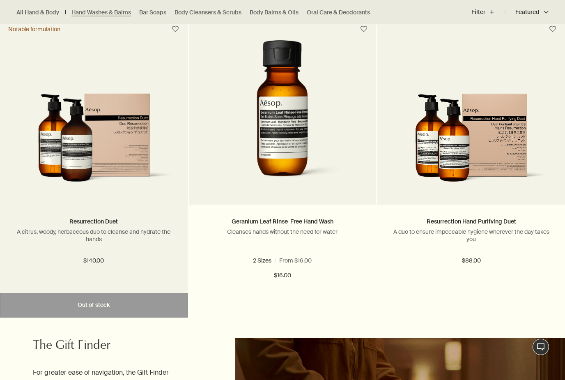
scroll to position [1719, 0]
click at [93, 119] on img at bounding box center [93, 142] width 163 height 99
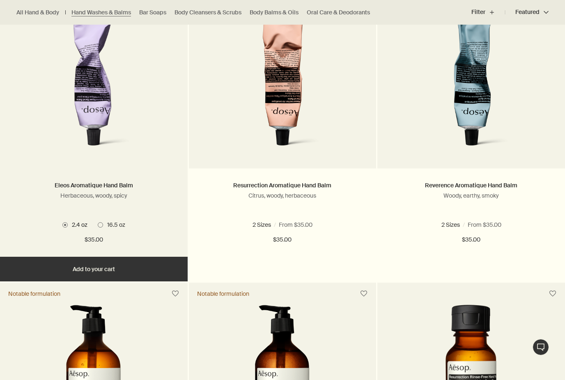
scroll to position [286, 0]
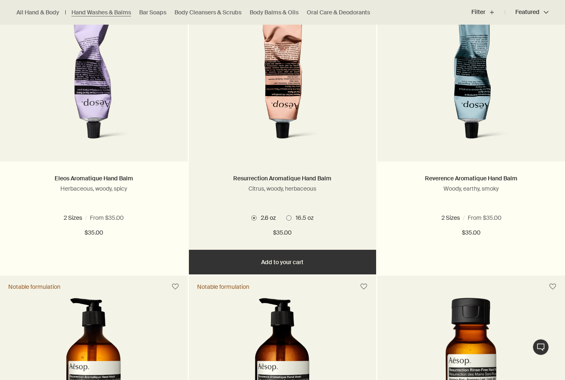
click at [287, 214] on label "16.5 oz" at bounding box center [300, 217] width 28 height 7
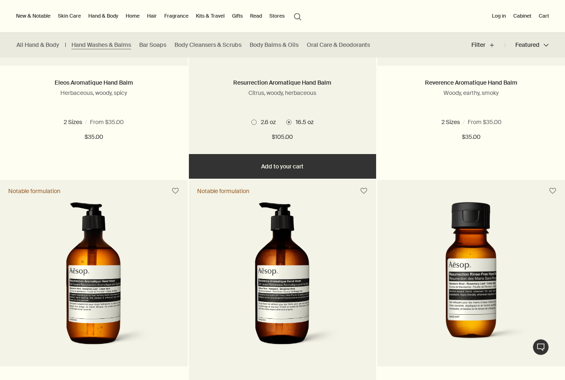
scroll to position [336, 0]
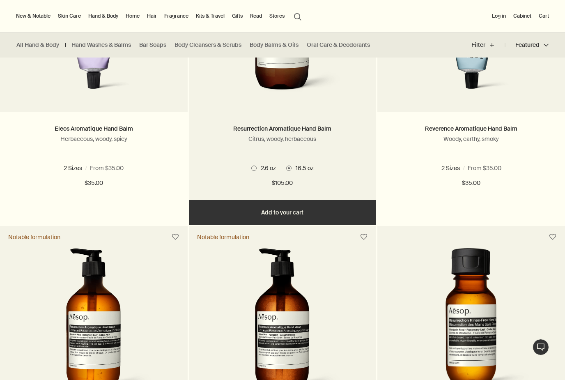
click at [293, 209] on button "Add Add to your cart" at bounding box center [283, 212] width 188 height 25
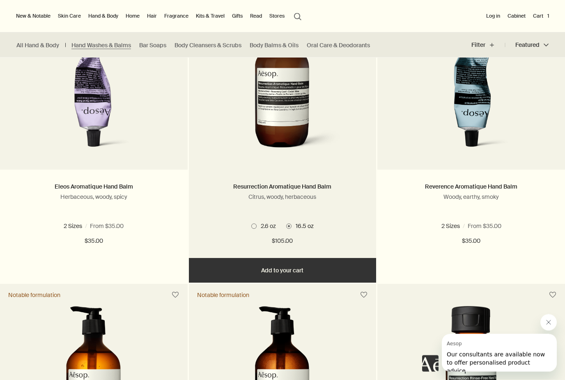
scroll to position [278, 0]
click at [285, 272] on button "Added Added to your cart Add Add to your cart" at bounding box center [283, 270] width 188 height 25
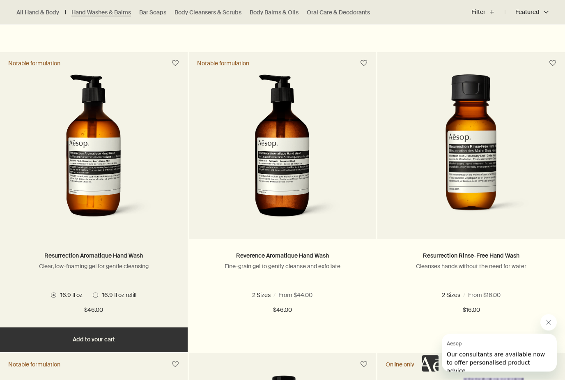
scroll to position [509, 0]
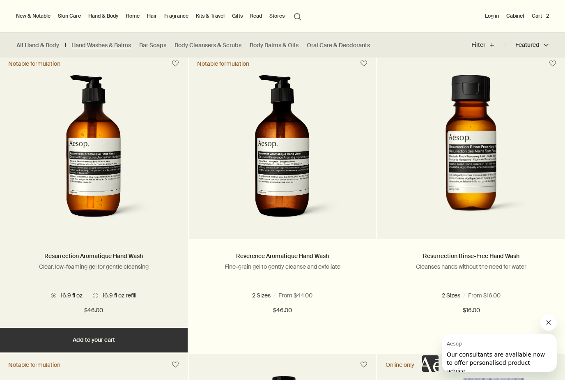
click at [104, 338] on button "Add Add to your cart" at bounding box center [94, 340] width 188 height 25
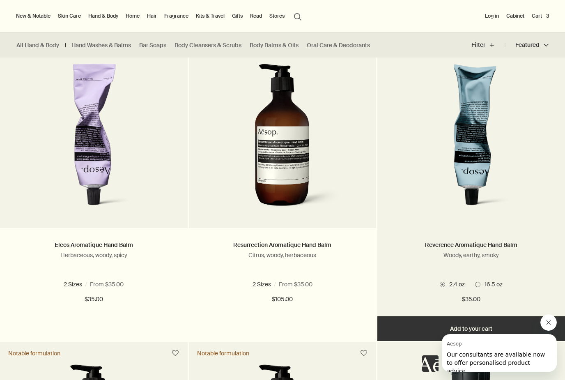
scroll to position [208, 0]
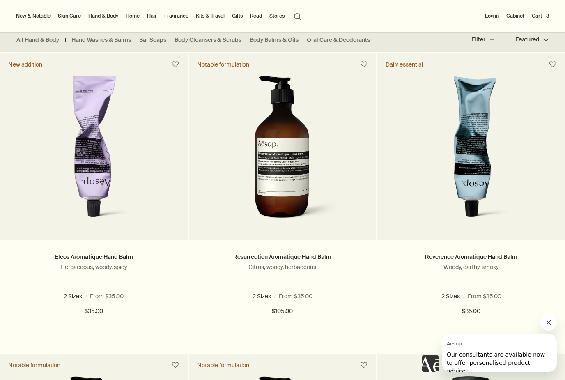
drag, startPoint x: 538, startPoint y: 21, endPoint x: 538, endPoint y: 228, distance: 207.9
click at [538, 21] on button "Cart 3" at bounding box center [540, 16] width 21 height 10
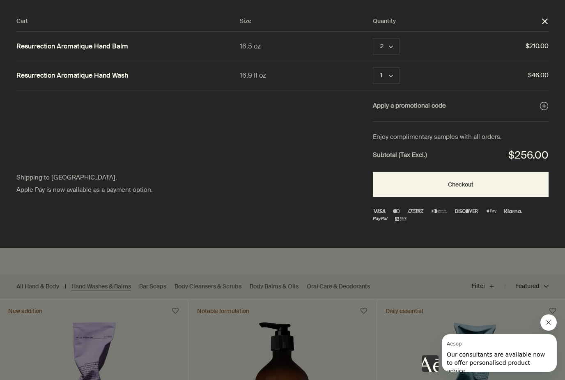
scroll to position [0, 0]
click at [390, 46] on icon "chevron" at bounding box center [391, 47] width 4 height 4
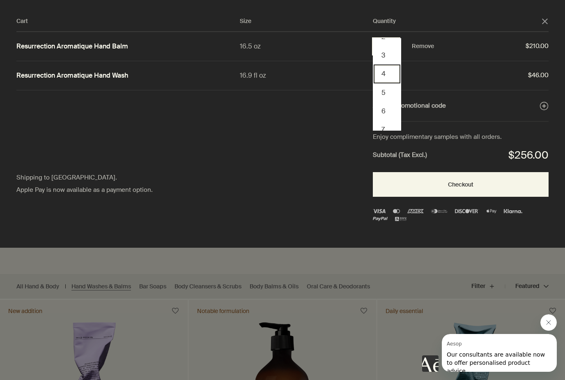
scroll to position [68, 0]
click at [390, 74] on button "6" at bounding box center [387, 72] width 27 height 18
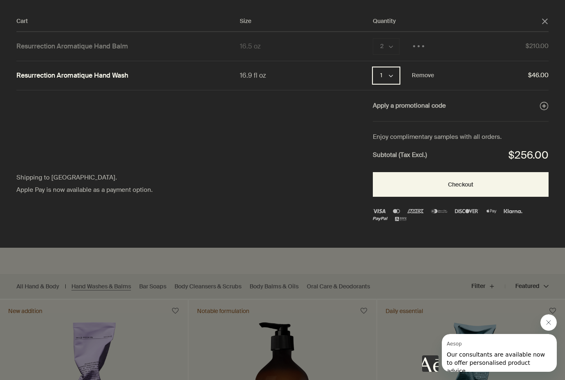
click at [391, 74] on icon "chevron" at bounding box center [391, 76] width 4 height 4
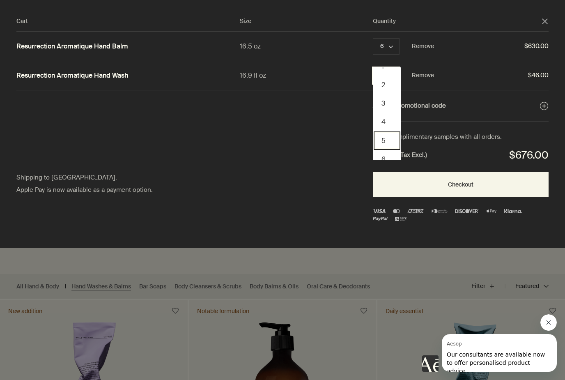
scroll to position [11, 0]
click at [386, 155] on button "6" at bounding box center [387, 158] width 27 height 18
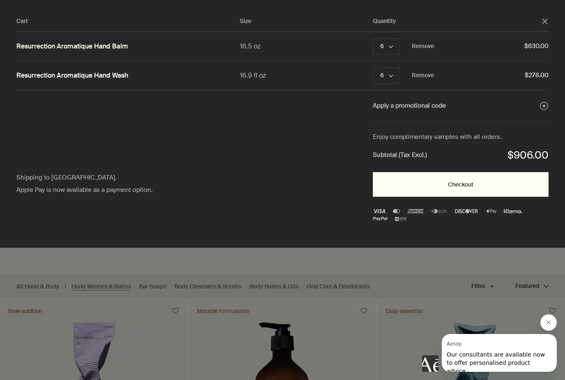
click at [449, 187] on button "Checkout" at bounding box center [461, 184] width 176 height 25
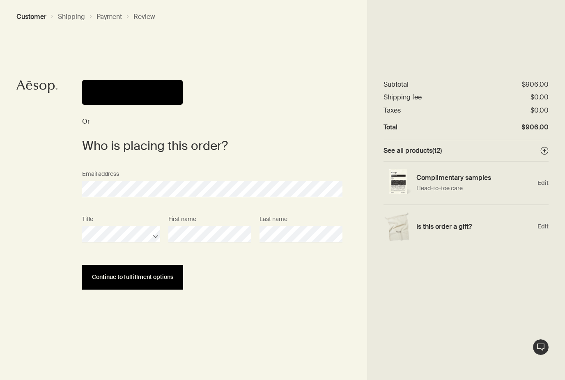
click at [140, 280] on span "Continue to fulfillment options" at bounding box center [132, 277] width 81 height 6
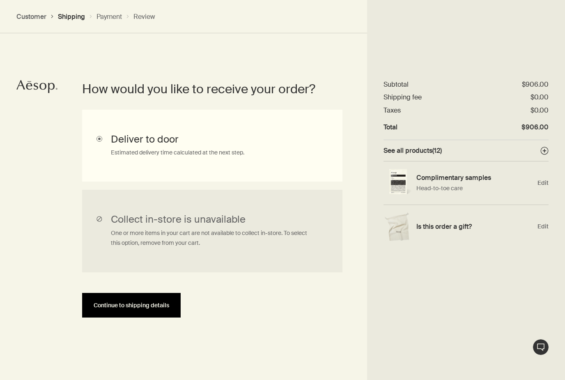
scroll to position [184, 0]
click at [141, 304] on span "Continue to shipping details" at bounding box center [132, 305] width 76 height 6
select select "US"
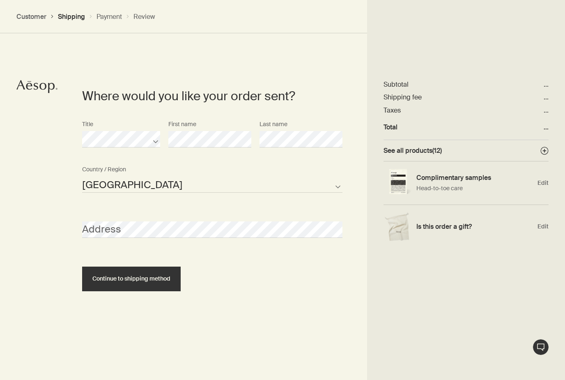
scroll to position [356, 0]
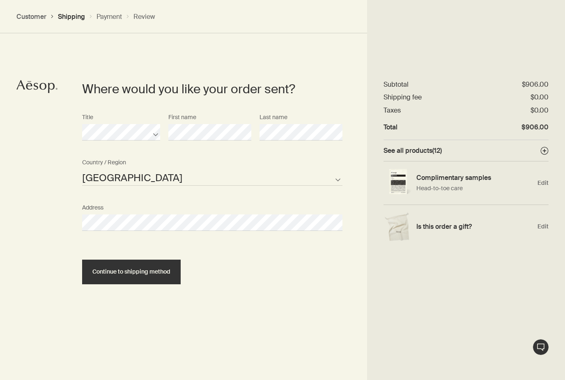
select select "US"
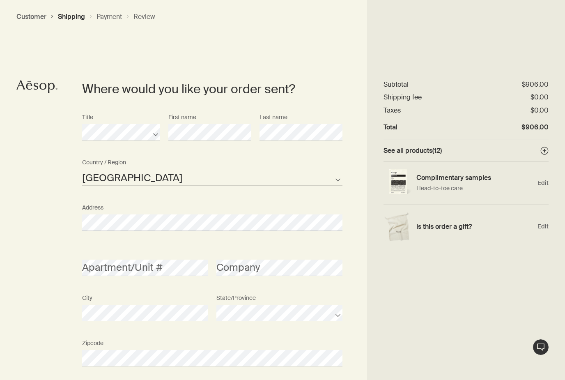
click at [38, 228] on div "Where would you like your order sent? Title First name Last name United States …" at bounding box center [282, 272] width 565 height 493
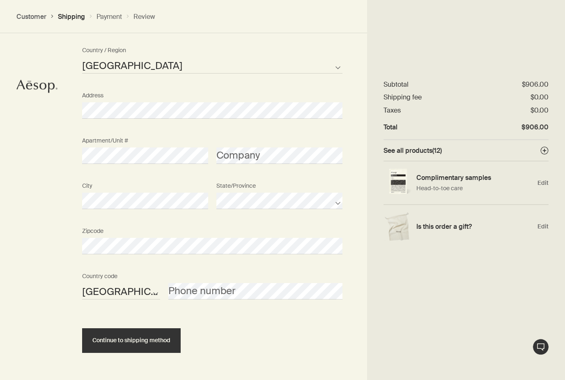
scroll to position [468, 0]
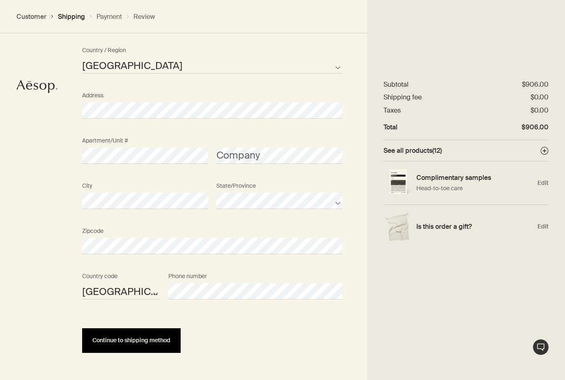
click at [154, 345] on button "Continue to shipping method" at bounding box center [131, 340] width 99 height 25
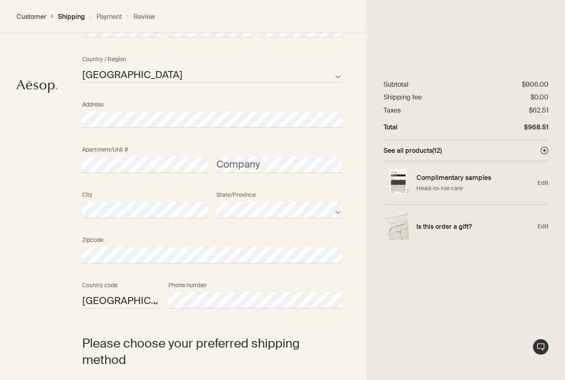
scroll to position [459, 0]
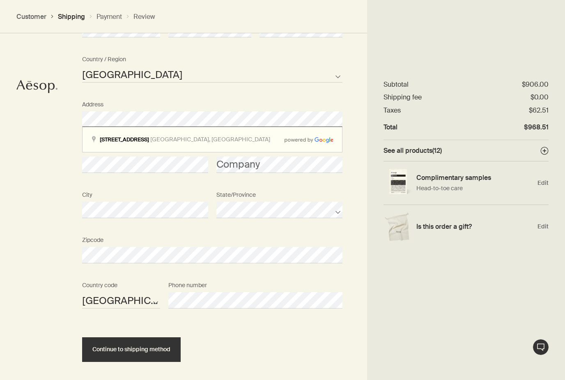
click at [37, 140] on div "Where would you like your order sent? Title First name Last name United States …" at bounding box center [282, 169] width 565 height 493
drag, startPoint x: 177, startPoint y: 127, endPoint x: 49, endPoint y: 169, distance: 135.0
click at [49, 169] on div "Where would you like your order sent? Title First name Last name United States …" at bounding box center [282, 169] width 565 height 493
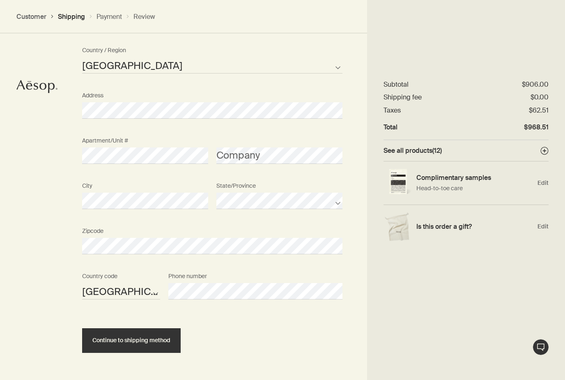
drag, startPoint x: 49, startPoint y: 169, endPoint x: 138, endPoint y: 345, distance: 197.5
click at [138, 346] on button "Continue to shipping method" at bounding box center [131, 340] width 99 height 25
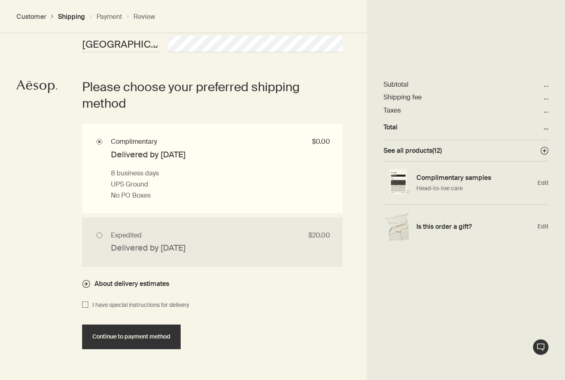
scroll to position [716, 0]
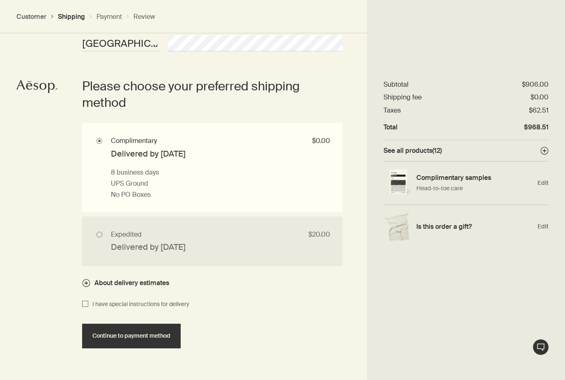
click at [123, 337] on button "Continue to payment method" at bounding box center [131, 336] width 99 height 25
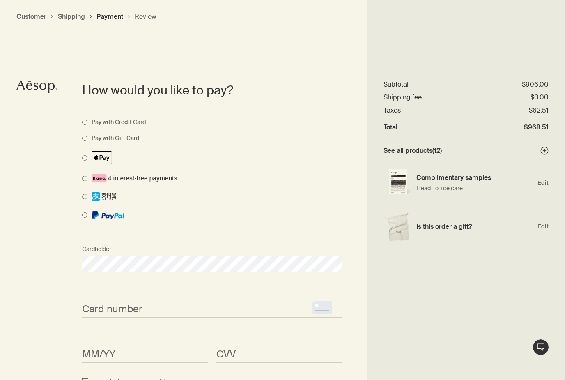
scroll to position [584, 0]
click at [132, 300] on span "<p>Your browser does not support iframes.</p>" at bounding box center [212, 308] width 260 height 16
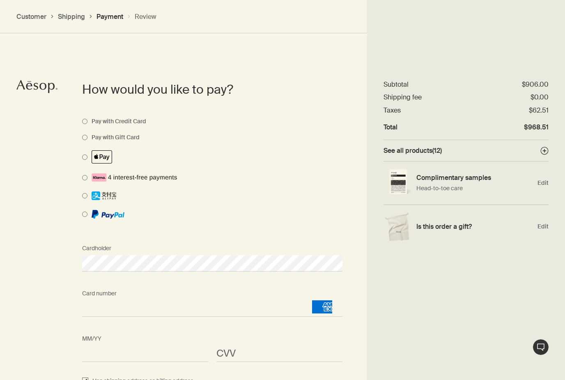
click at [249, 345] on span "<p>Your browser does not support iframes.</p>" at bounding box center [279, 353] width 126 height 16
click at [42, 280] on div "How would you like to pay? Pay with Credit Card Pay with Gift Card Cardholder C…" at bounding box center [282, 250] width 565 height 447
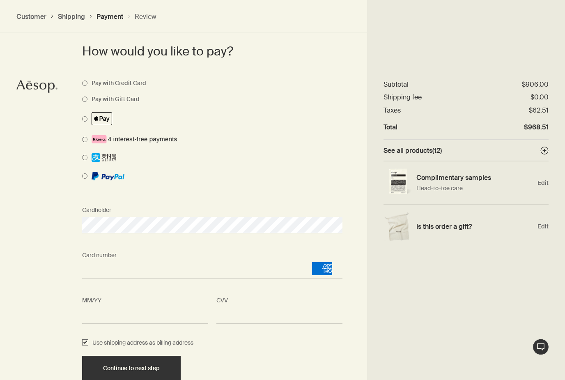
scroll to position [649, 0]
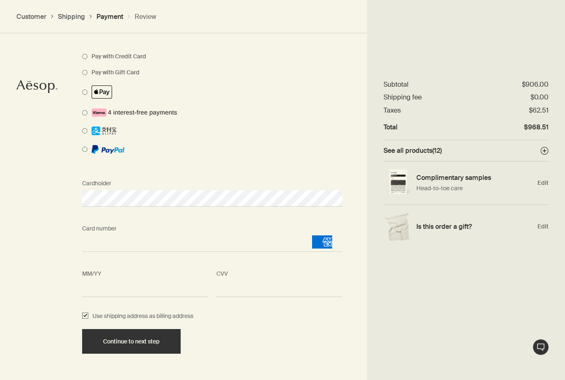
click at [85, 313] on input "Use shipping address as billing address" at bounding box center [85, 316] width 6 height 10
checkbox input "false"
select select "US"
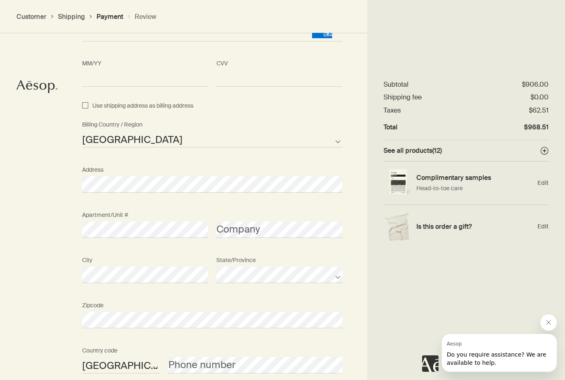
scroll to position [926, 0]
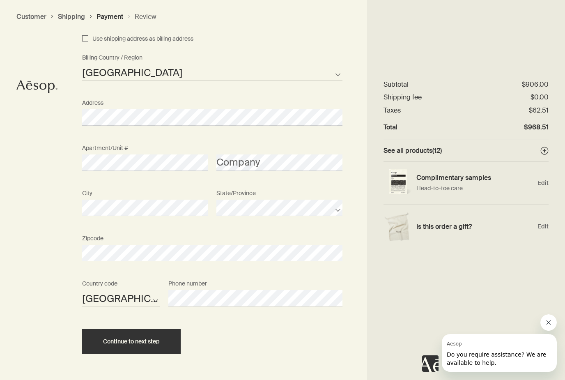
click at [127, 345] on button "Continue to next step" at bounding box center [131, 341] width 99 height 25
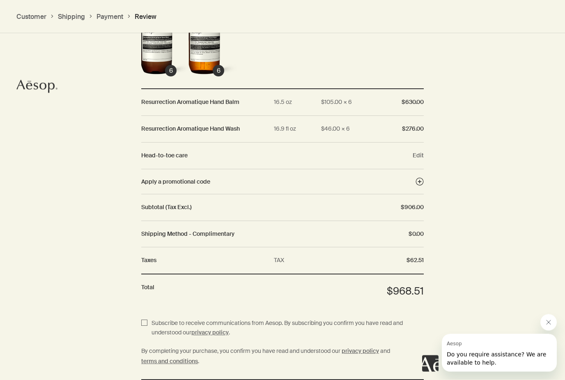
scroll to position [860, 0]
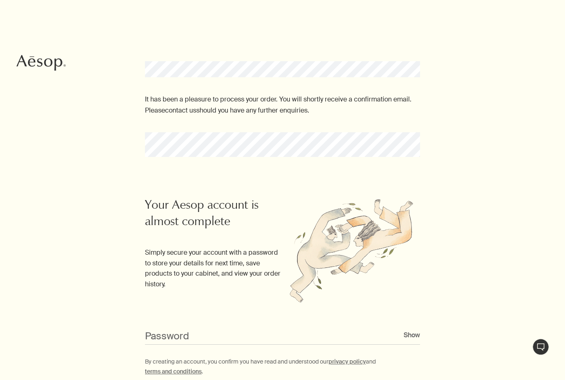
scroll to position [63, 0]
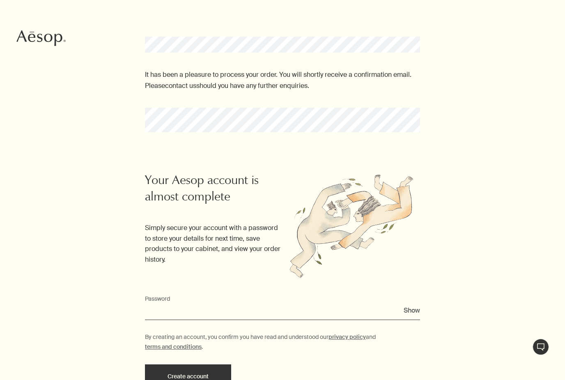
click at [204, 309] on input "Password" at bounding box center [282, 312] width 275 height 15
type input "••••••••••!"
click at [204, 373] on button "Create account" at bounding box center [188, 376] width 86 height 25
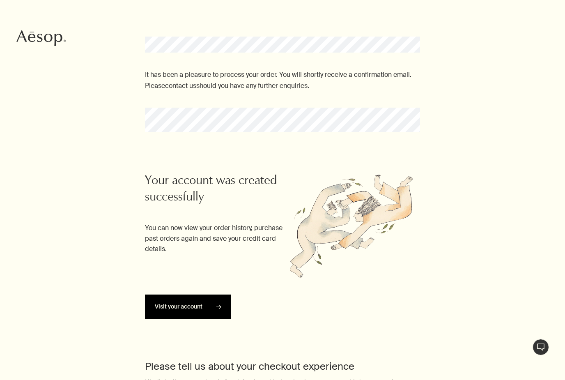
click at [197, 303] on link "Visit your account rightArrow" at bounding box center [188, 307] width 86 height 25
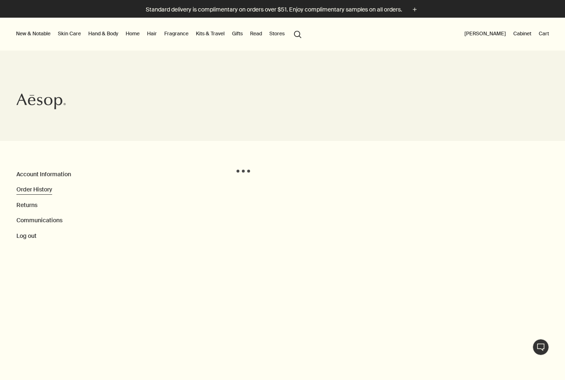
click at [37, 188] on link "Order History" at bounding box center [34, 189] width 36 height 7
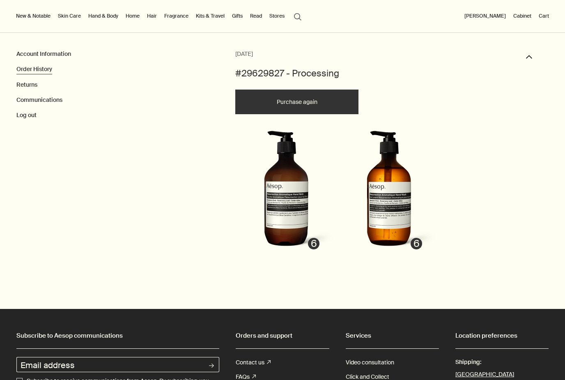
scroll to position [118, 0]
